Goal: Task Accomplishment & Management: Use online tool/utility

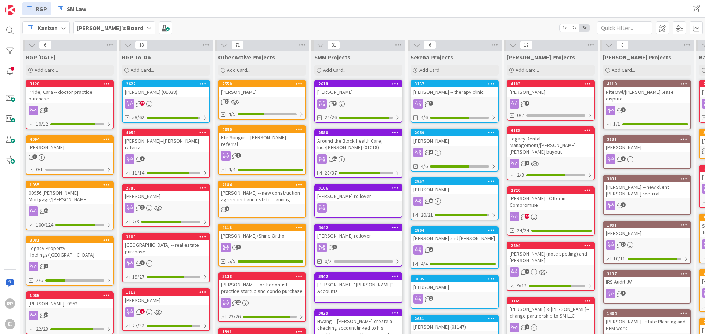
click at [157, 234] on div "3100" at bounding box center [166, 237] width 87 height 7
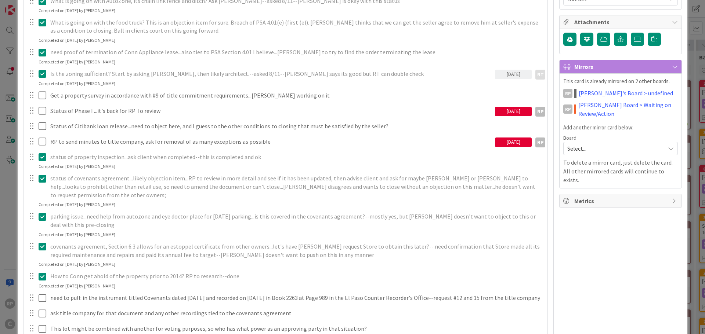
scroll to position [184, 0]
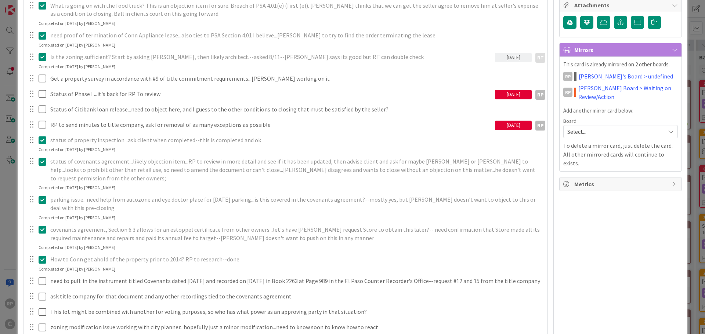
click at [37, 79] on div at bounding box center [37, 78] width 21 height 13
click at [38, 78] on div at bounding box center [37, 78] width 21 height 13
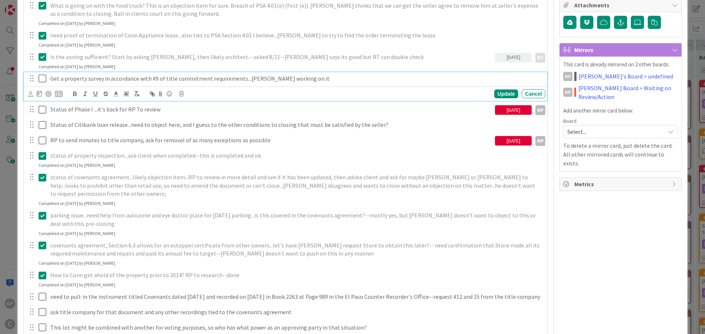
click at [43, 78] on icon at bounding box center [43, 78] width 8 height 9
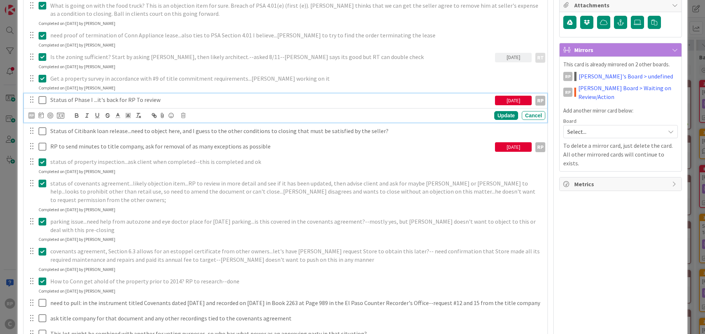
click at [41, 101] on icon at bounding box center [43, 100] width 8 height 9
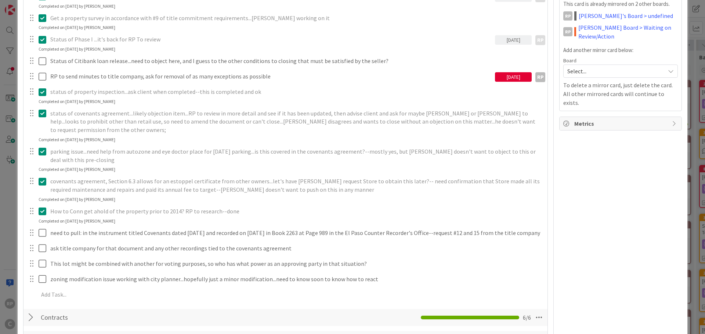
scroll to position [257, 0]
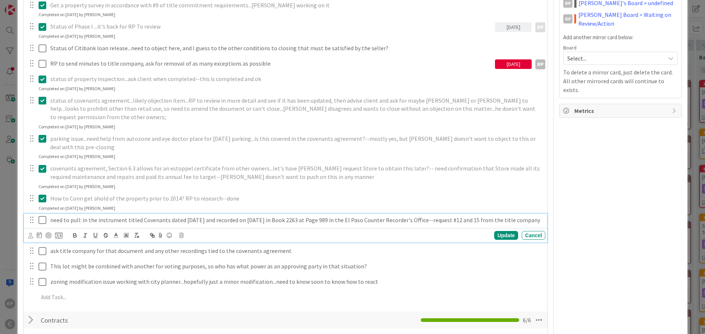
click at [42, 216] on icon at bounding box center [43, 220] width 8 height 9
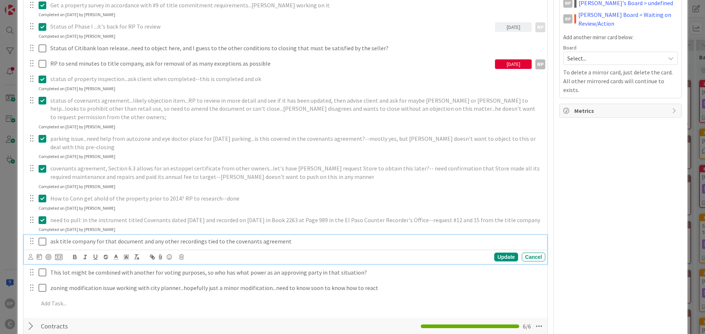
click at [39, 242] on icon at bounding box center [43, 241] width 8 height 9
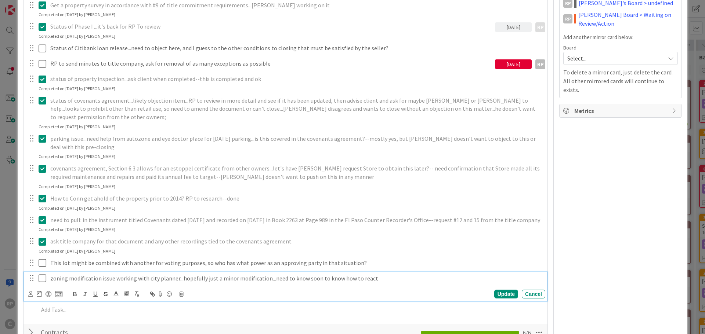
drag, startPoint x: 43, startPoint y: 279, endPoint x: 43, endPoint y: 268, distance: 11.0
click at [43, 279] on icon at bounding box center [43, 278] width 8 height 9
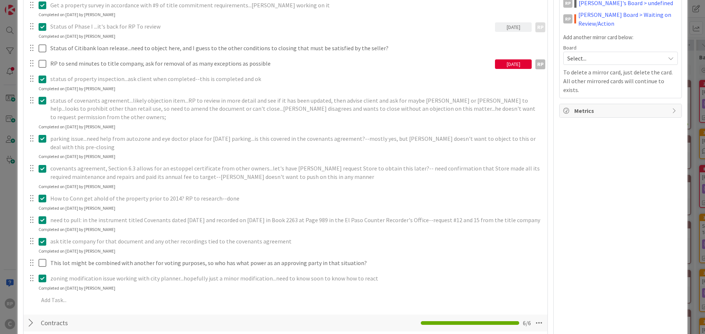
scroll to position [184, 0]
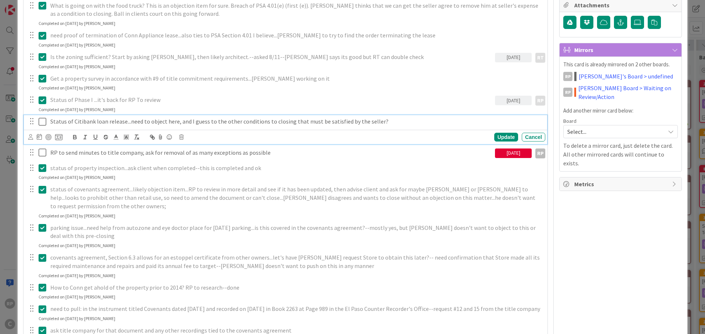
click at [400, 120] on p "Status of Citibank loan release...need to object here, and I guess to the other…" at bounding box center [296, 121] width 492 height 8
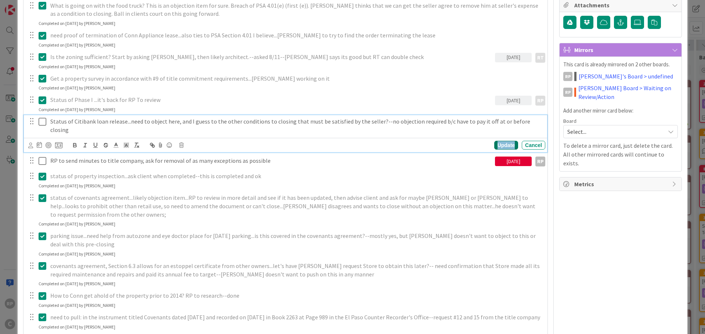
click at [494, 141] on div "Update" at bounding box center [506, 145] width 24 height 9
click at [43, 123] on icon at bounding box center [43, 121] width 8 height 9
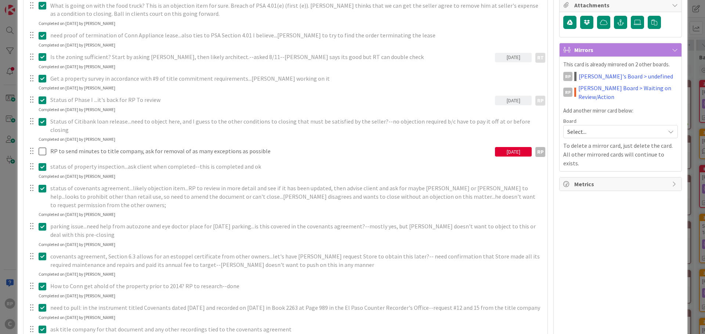
scroll to position [0, 0]
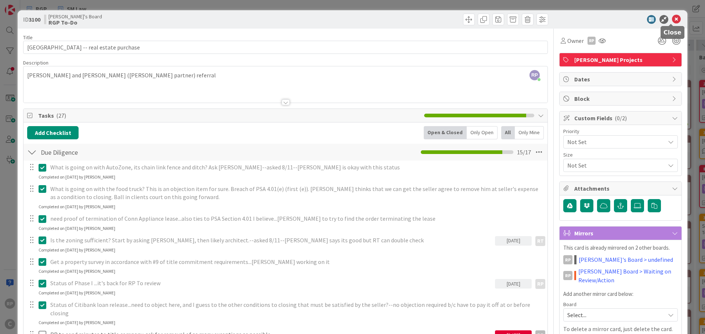
click at [675, 19] on icon at bounding box center [676, 19] width 9 height 9
